Goal: Task Accomplishment & Management: Manage account settings

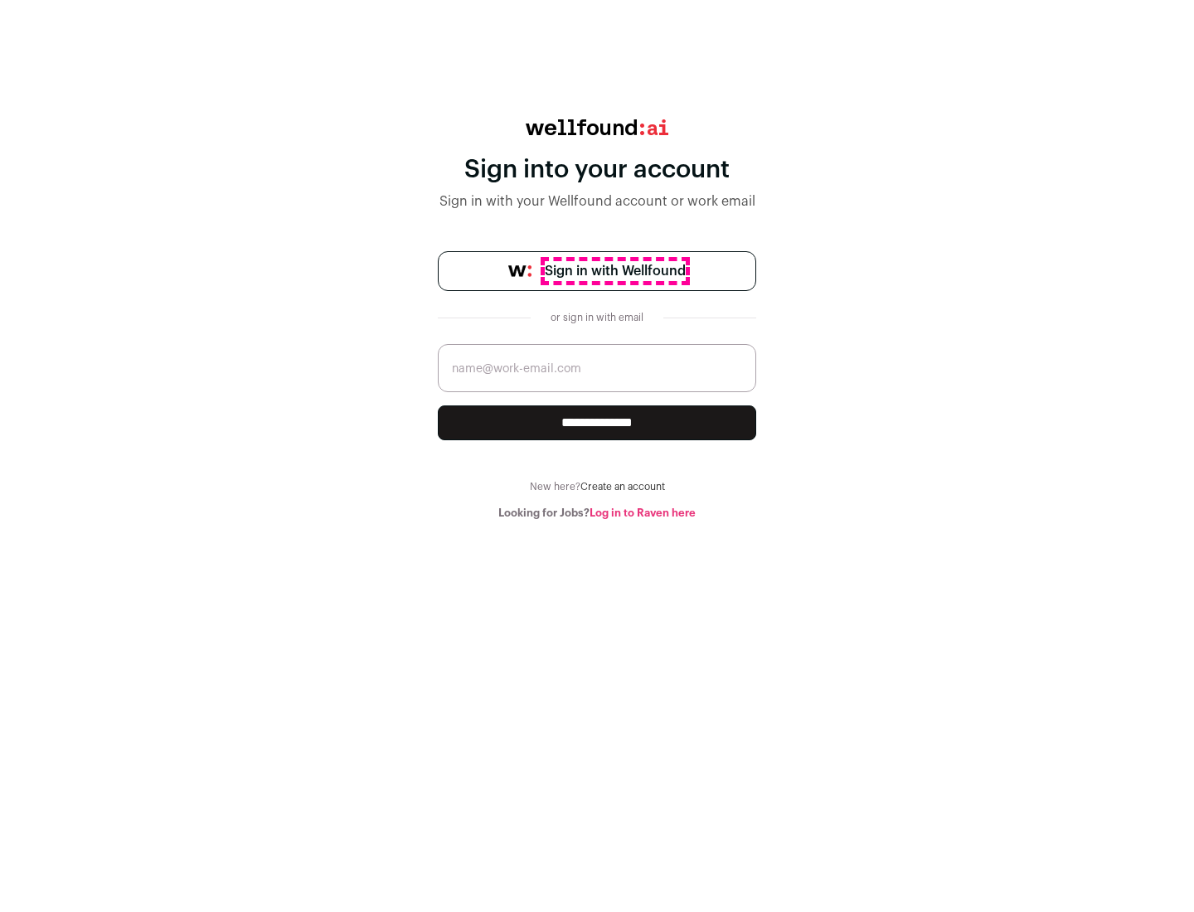
click at [615, 271] on span "Sign in with Wellfound" at bounding box center [615, 271] width 141 height 20
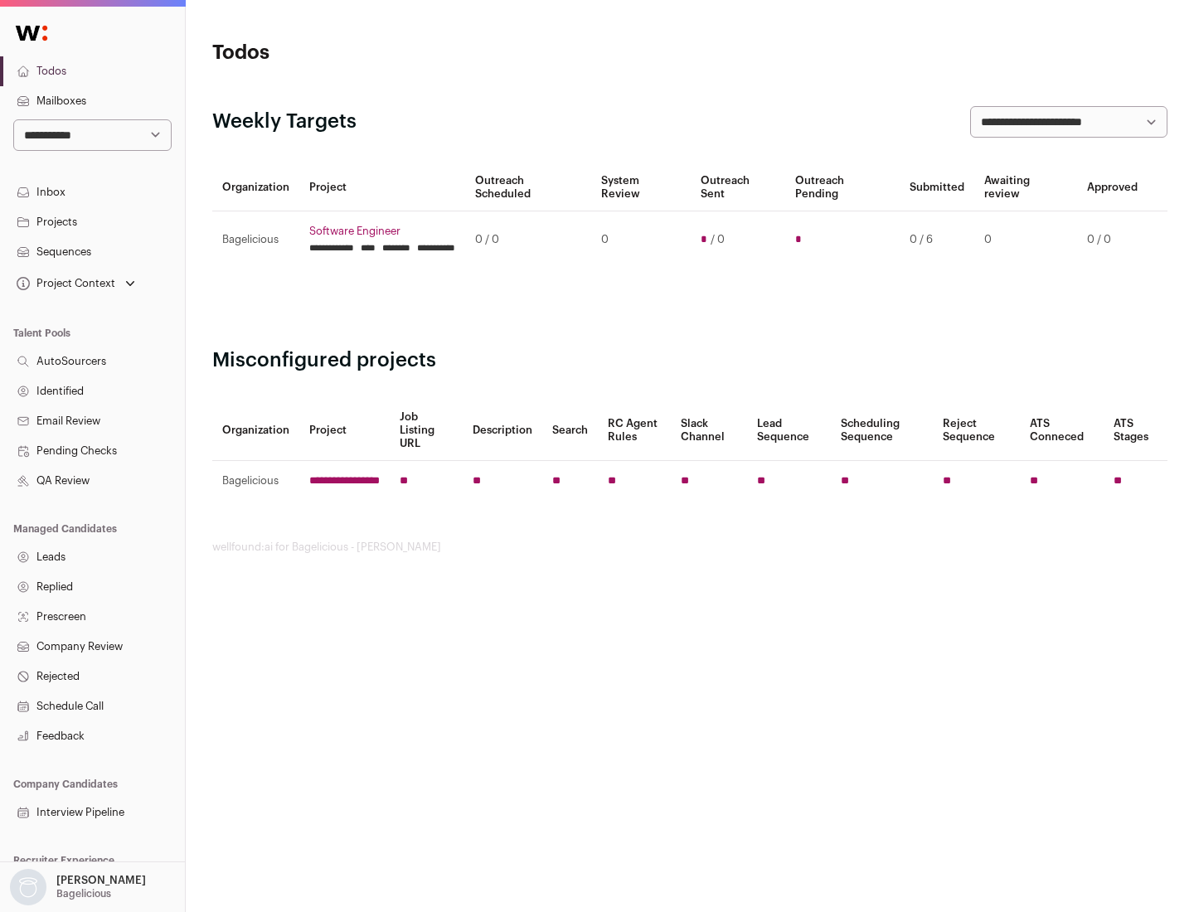
click at [92, 221] on link "Projects" at bounding box center [92, 222] width 185 height 30
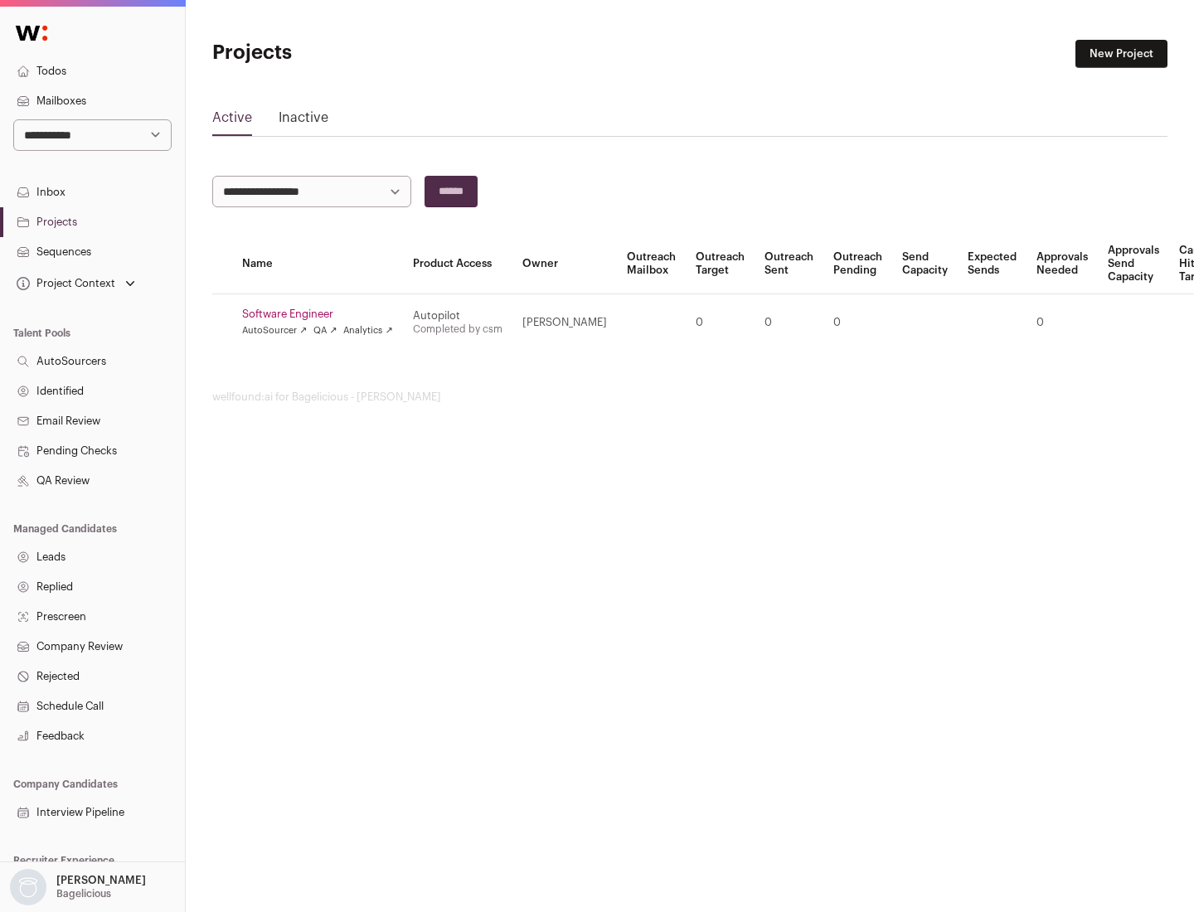
click at [323, 314] on link "Software Engineer" at bounding box center [317, 314] width 151 height 13
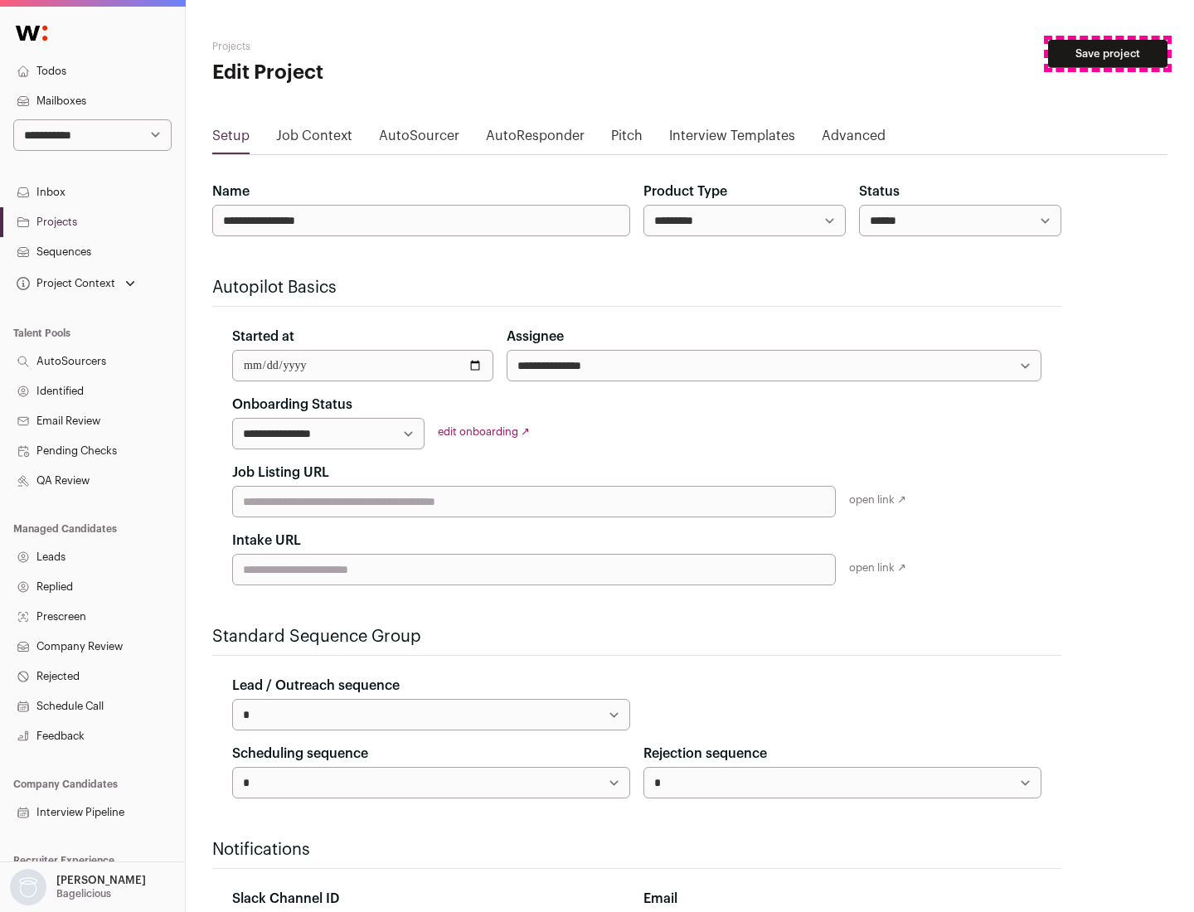
click at [1108, 54] on button "Save project" at bounding box center [1107, 54] width 119 height 28
